Goal: Task Accomplishment & Management: Use online tool/utility

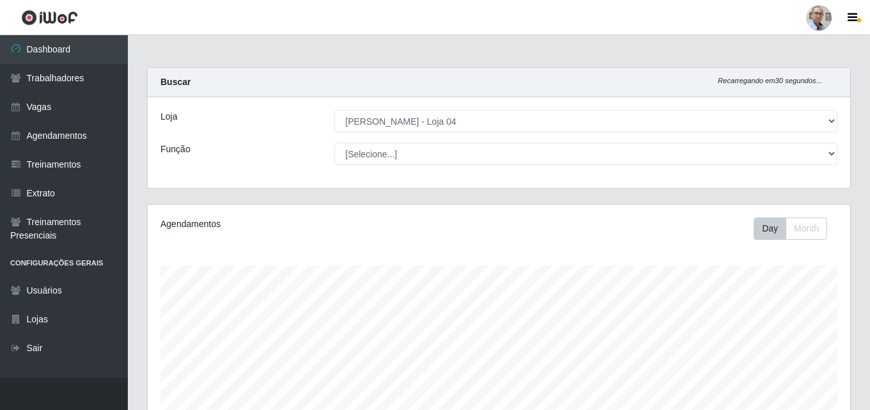
select select "251"
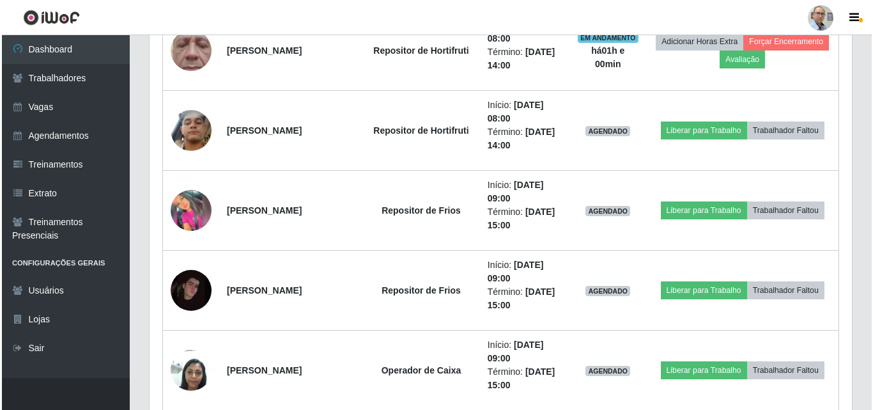
scroll to position [982, 0]
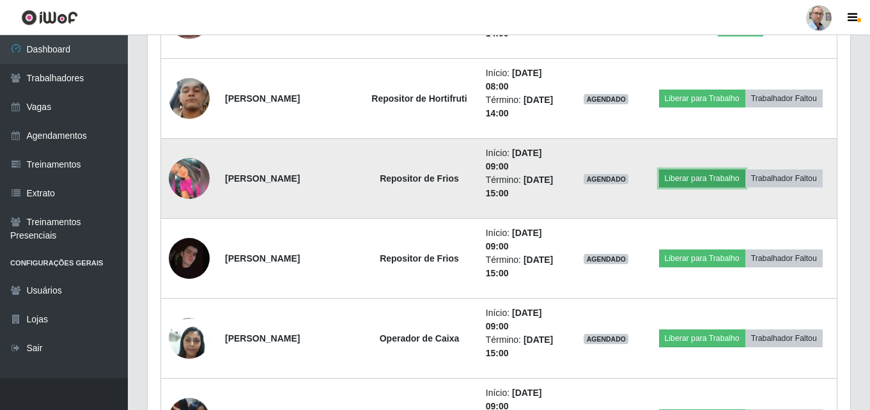
click at [709, 173] on button "Liberar para Trabalho" at bounding box center [702, 178] width 86 height 18
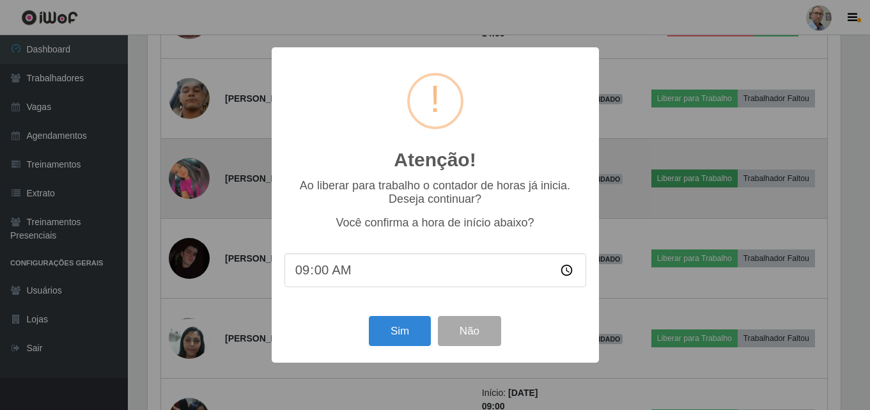
scroll to position [265, 696]
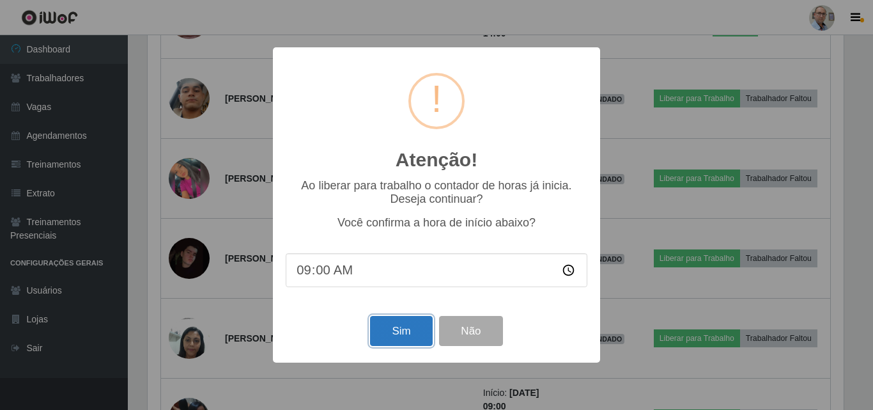
click at [410, 325] on button "Sim" at bounding box center [401, 331] width 62 height 30
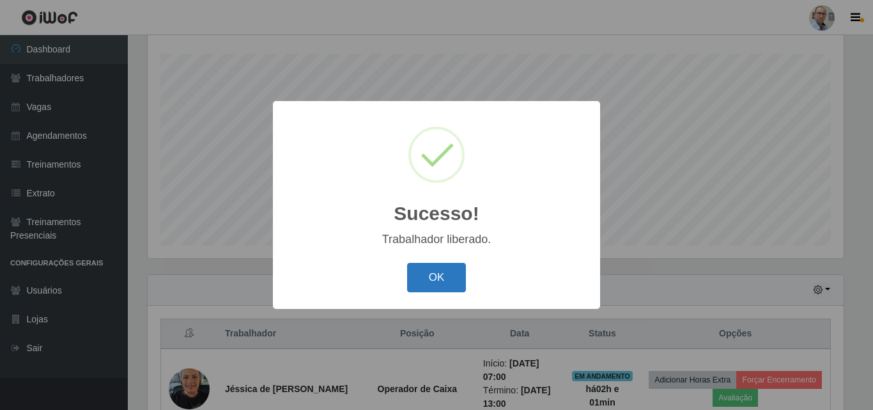
click at [429, 281] on button "OK" at bounding box center [436, 278] width 59 height 30
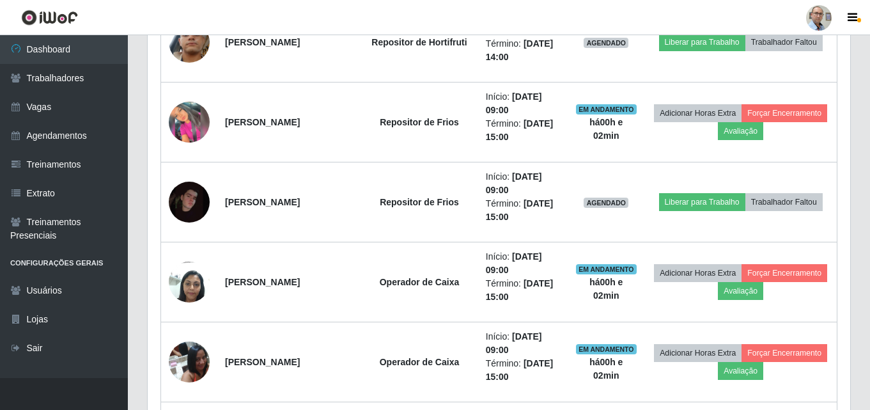
scroll to position [1043, 0]
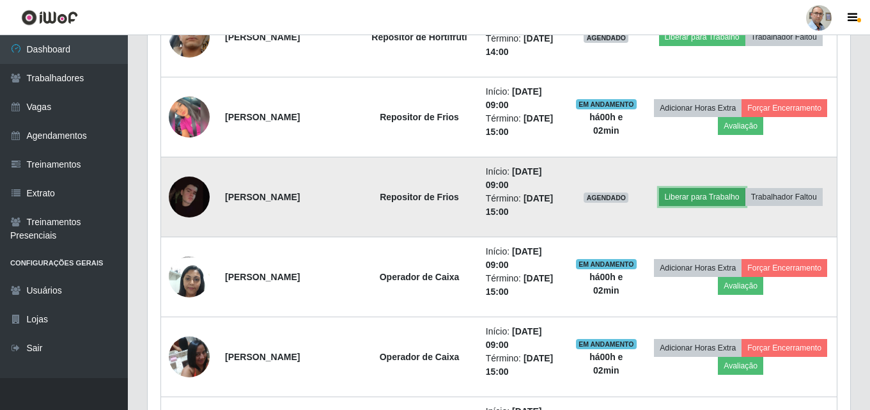
click at [704, 194] on button "Liberar para Trabalho" at bounding box center [702, 197] width 86 height 18
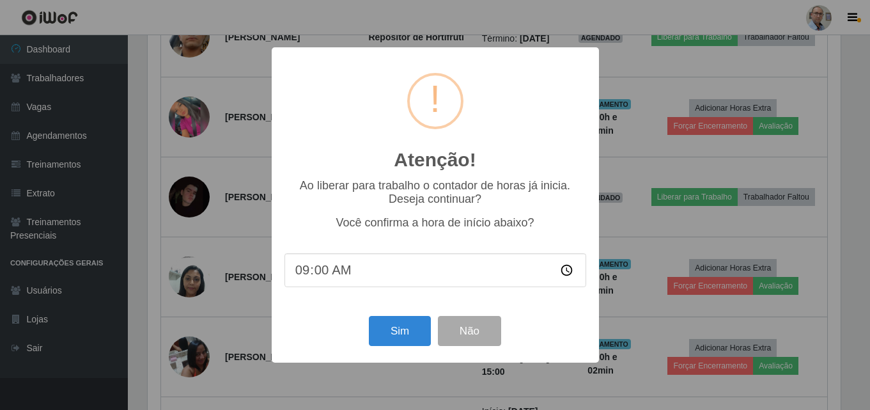
scroll to position [265, 696]
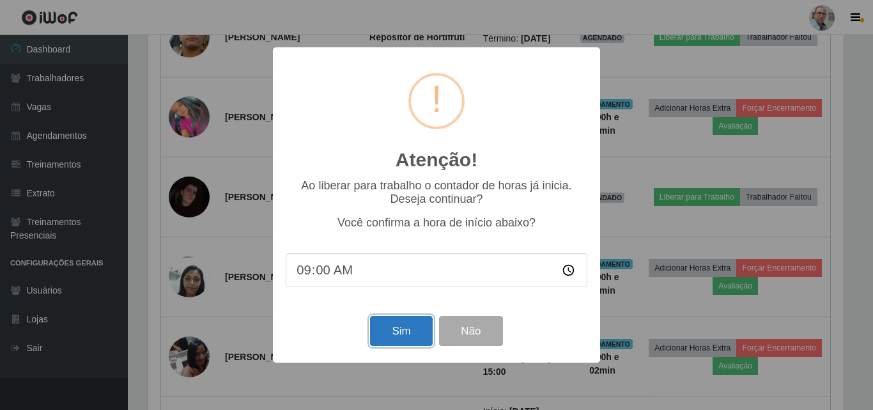
click at [405, 336] on button "Sim" at bounding box center [401, 331] width 62 height 30
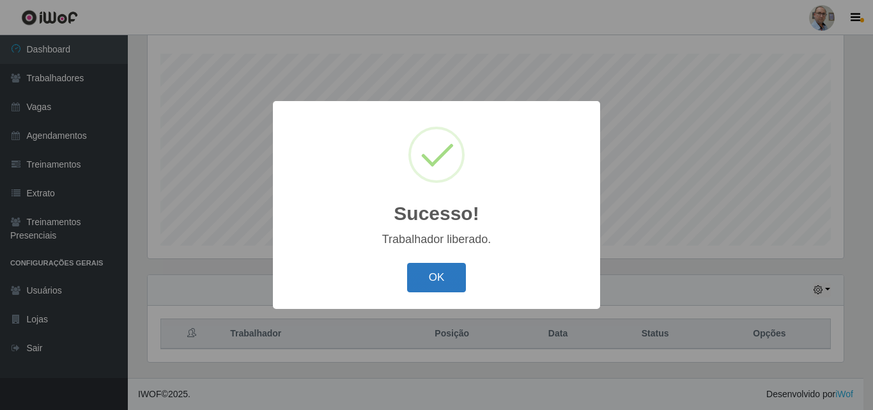
click at [458, 276] on button "OK" at bounding box center [436, 278] width 59 height 30
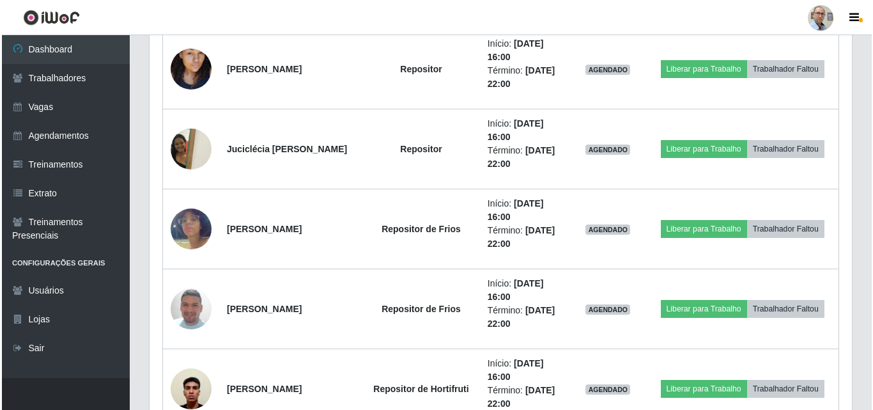
scroll to position [1906, 0]
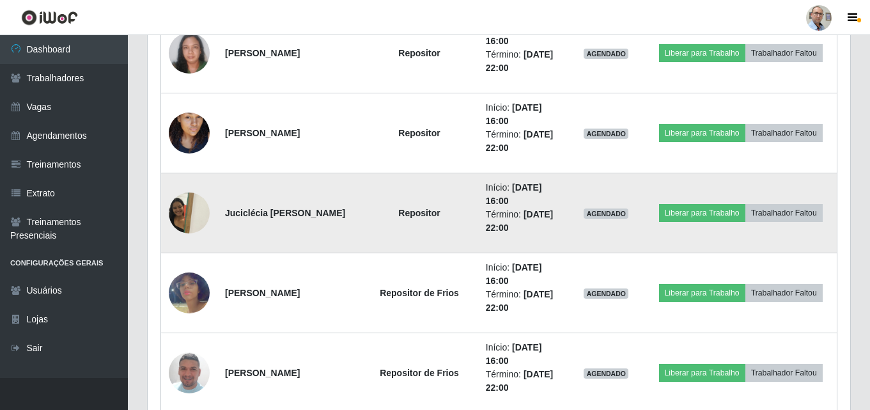
click at [199, 212] on img at bounding box center [189, 212] width 41 height 54
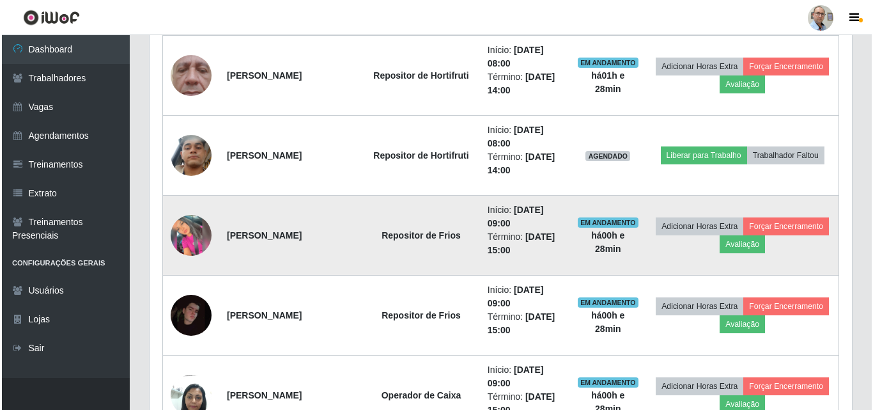
scroll to position [947, 0]
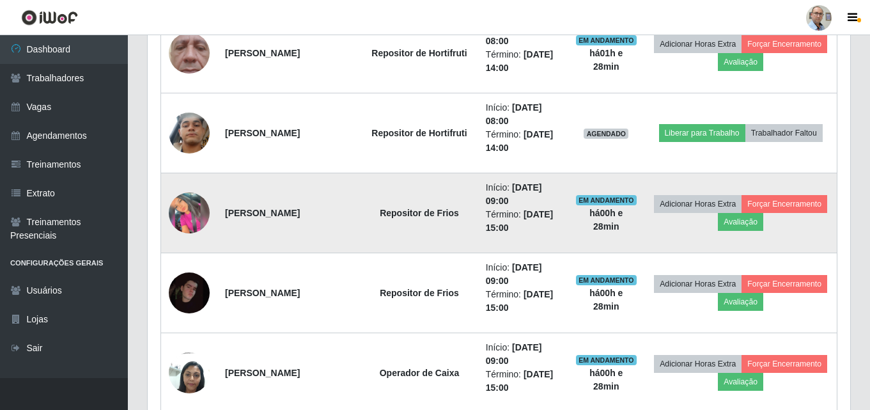
click at [189, 207] on img at bounding box center [189, 212] width 41 height 41
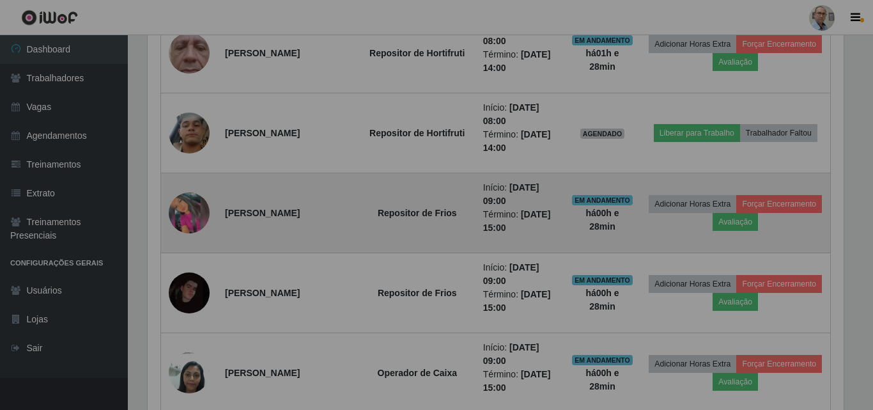
scroll to position [265, 703]
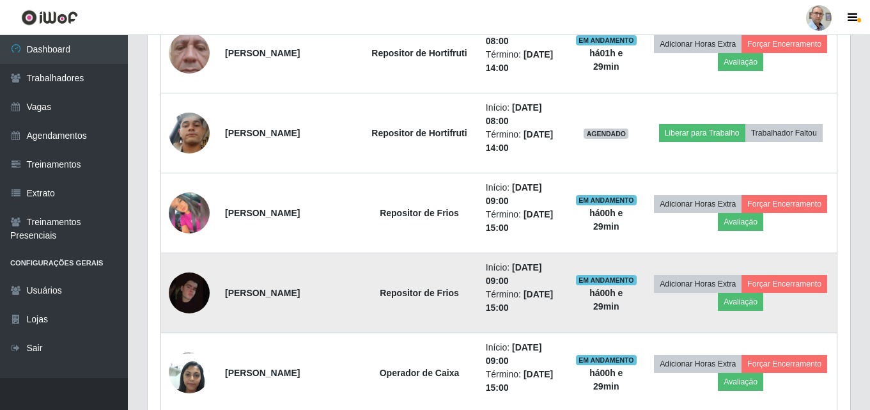
click at [193, 295] on img at bounding box center [189, 292] width 41 height 41
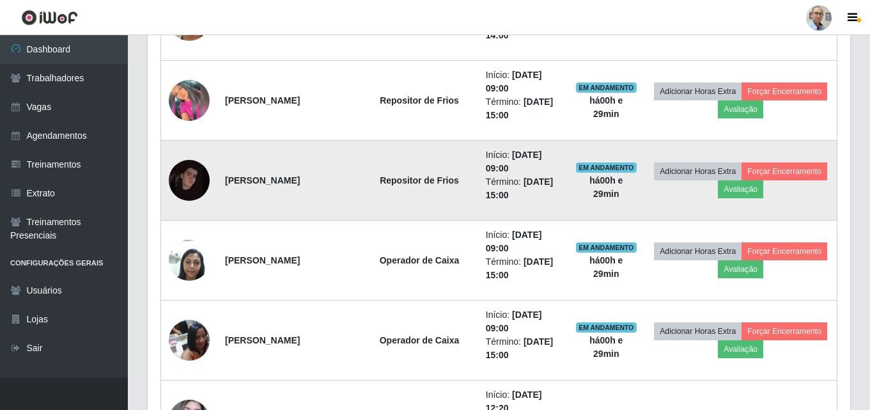
scroll to position [1075, 0]
